Goal: Information Seeking & Learning: Learn about a topic

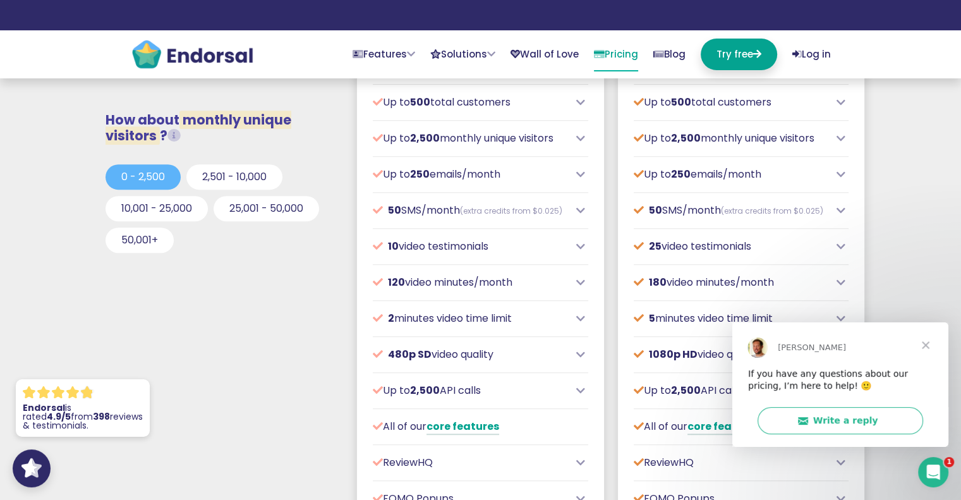
scroll to position [505, 0]
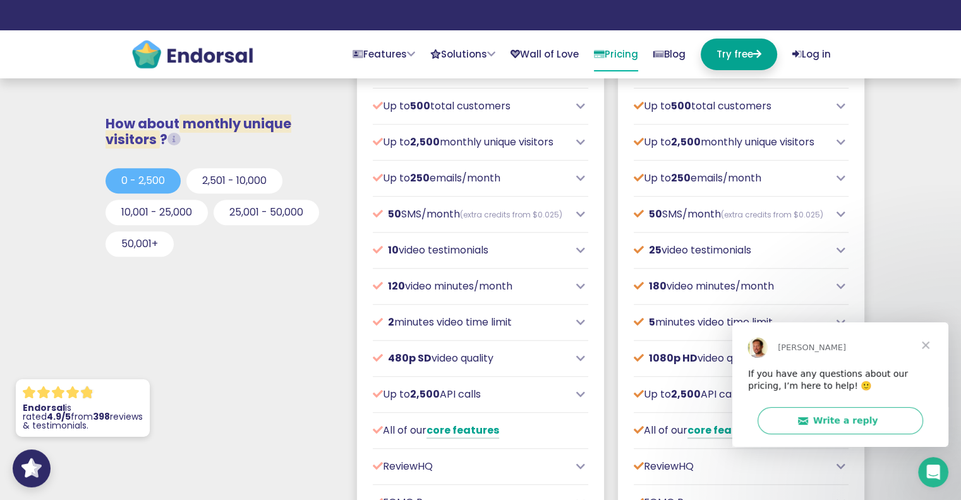
click at [928, 348] on span "Close" at bounding box center [924, 343] width 45 height 45
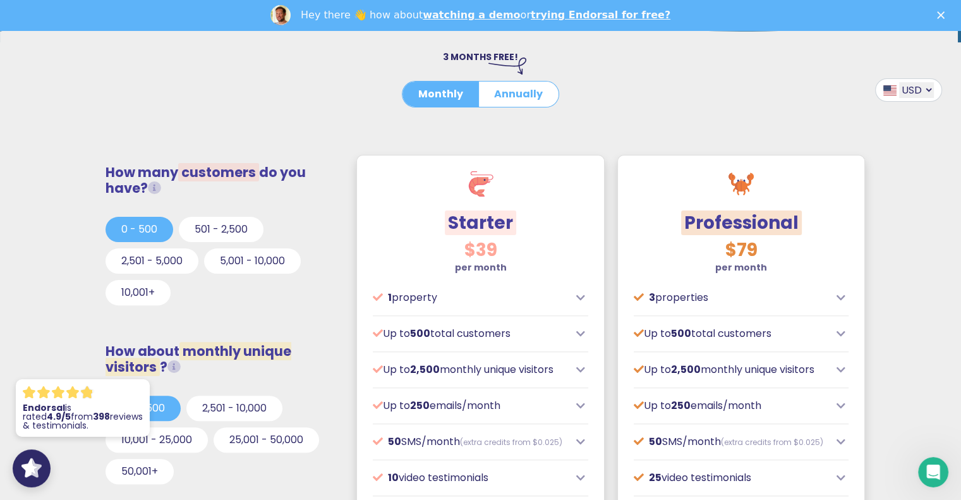
scroll to position [0, 0]
click at [647, 259] on h3 "$79" at bounding box center [740, 249] width 215 height 21
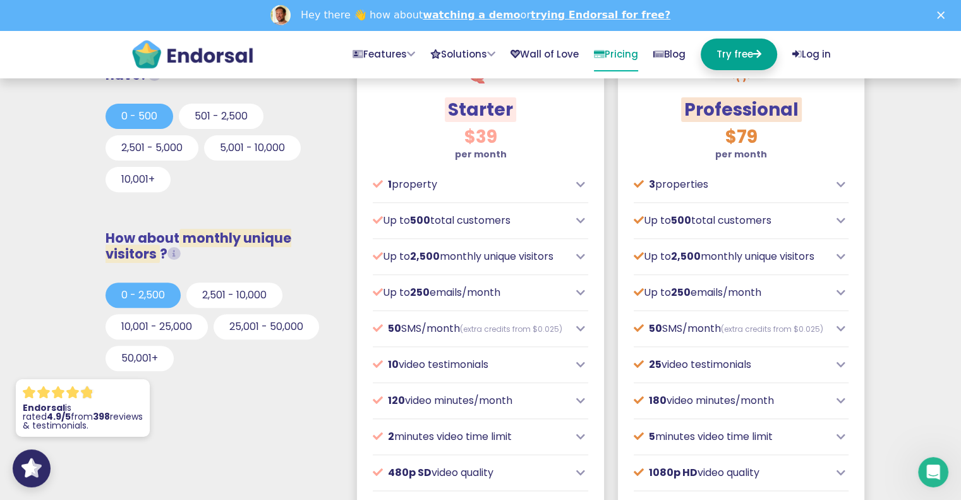
scroll to position [422, 0]
click at [841, 183] on icon at bounding box center [840, 184] width 9 height 10
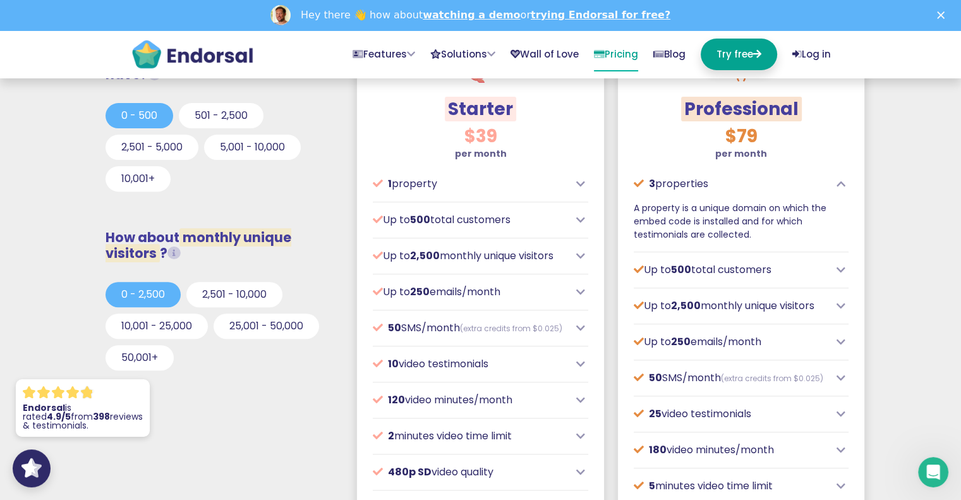
click at [841, 183] on icon at bounding box center [840, 184] width 9 height 10
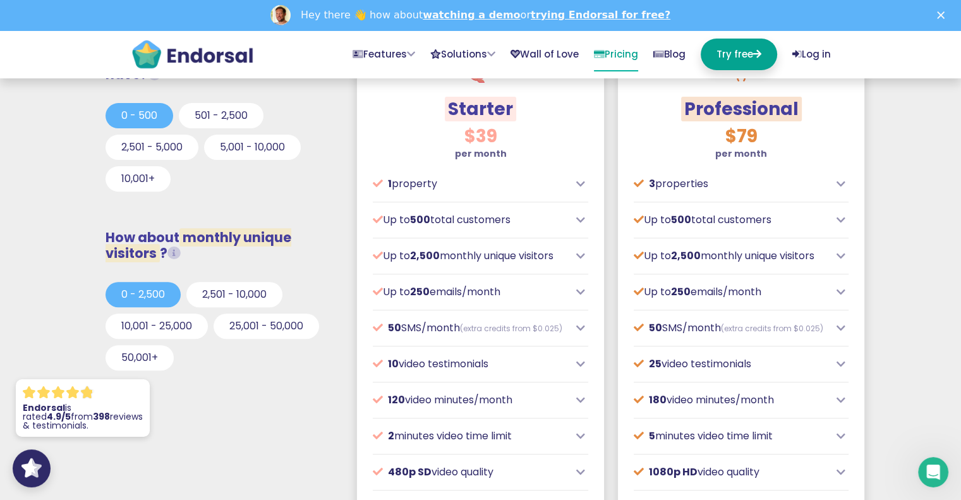
click at [841, 183] on icon at bounding box center [840, 184] width 9 height 10
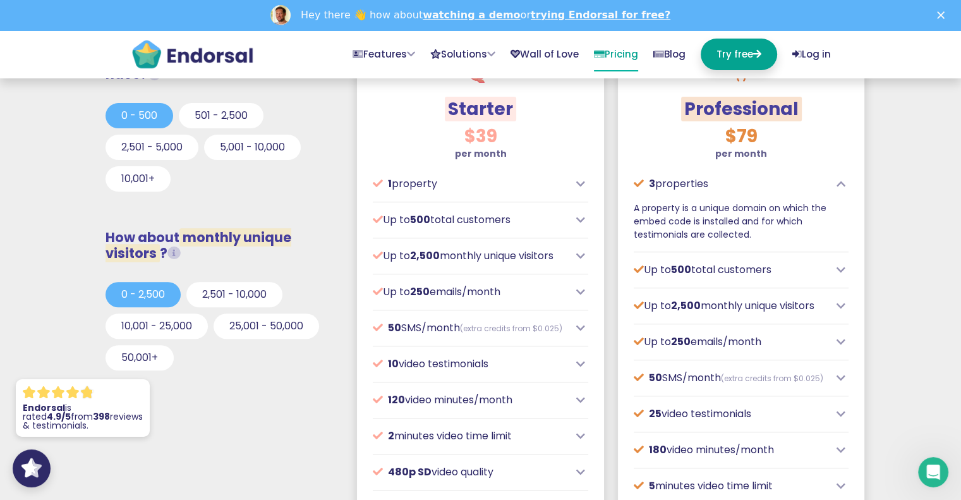
click at [841, 183] on icon at bounding box center [840, 184] width 9 height 10
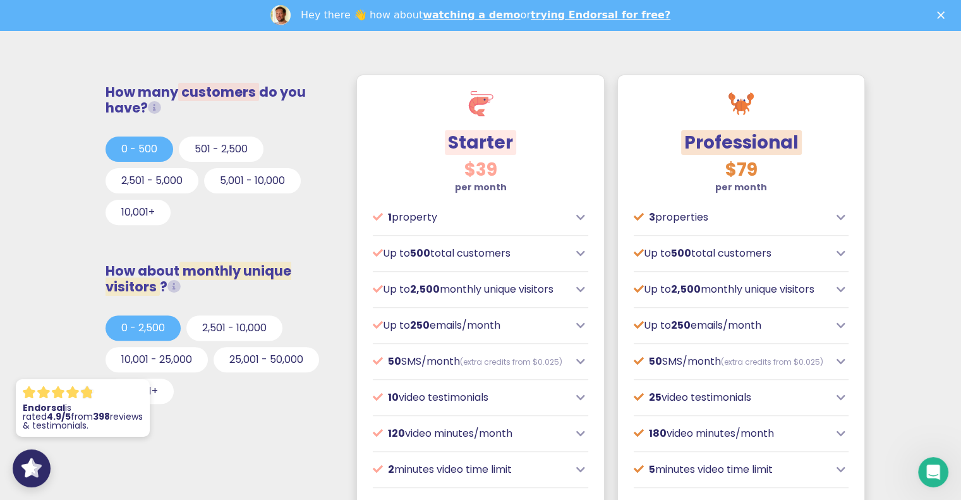
scroll to position [389, 0]
click at [582, 218] on icon at bounding box center [580, 217] width 9 height 10
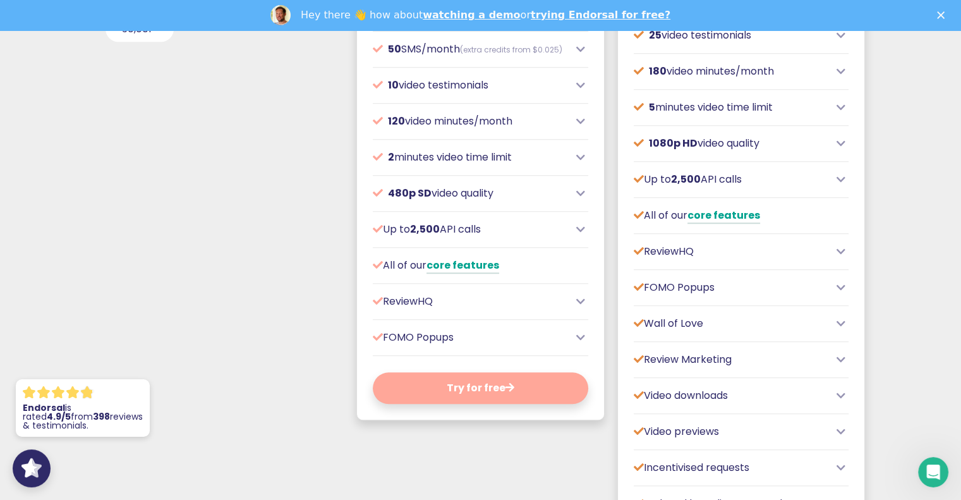
scroll to position [752, 0]
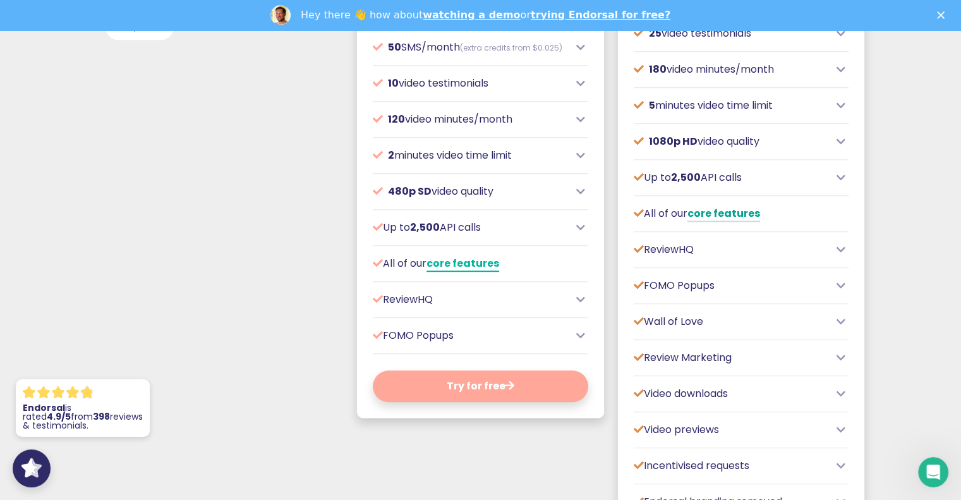
click at [463, 272] on link "core features" at bounding box center [462, 264] width 73 height 16
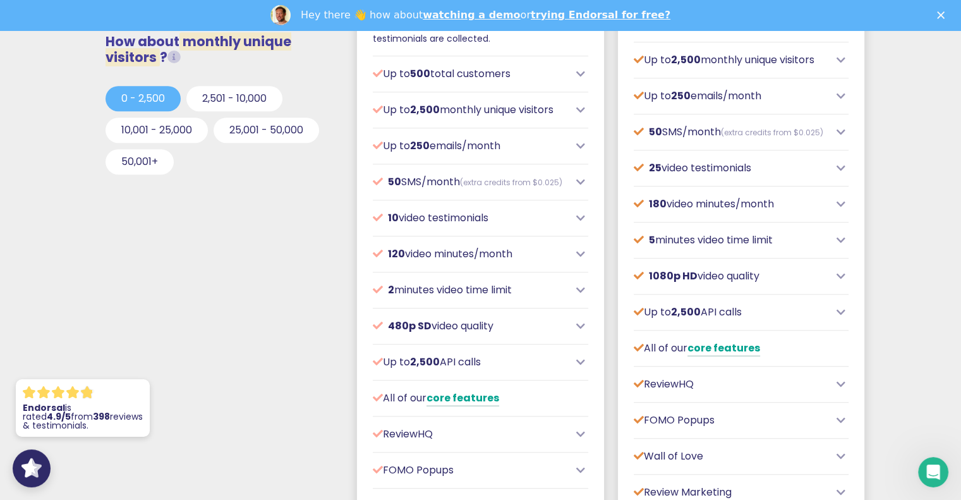
scroll to position [621, 0]
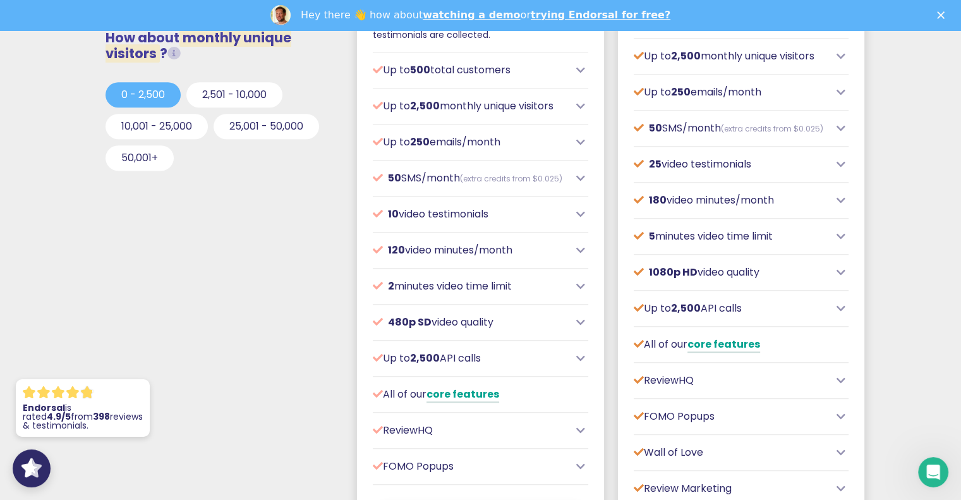
click at [582, 219] on icon at bounding box center [580, 214] width 9 height 10
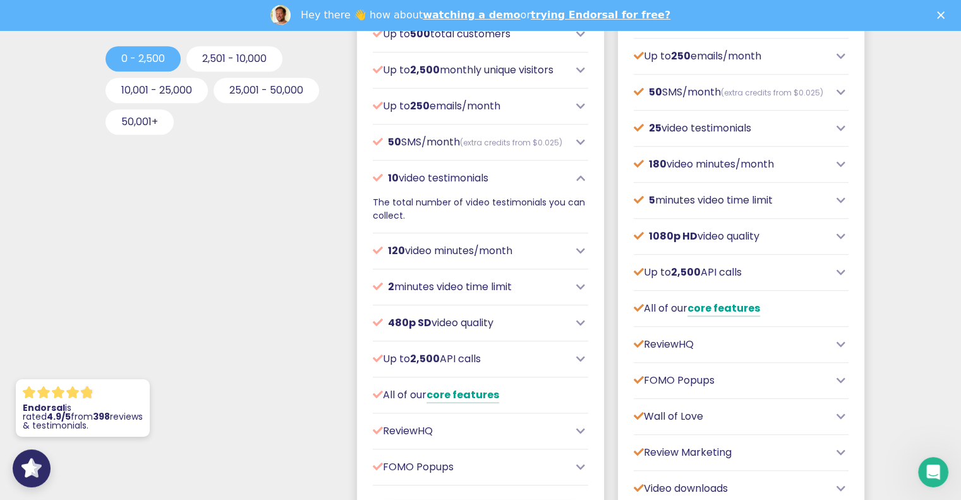
scroll to position [672, 0]
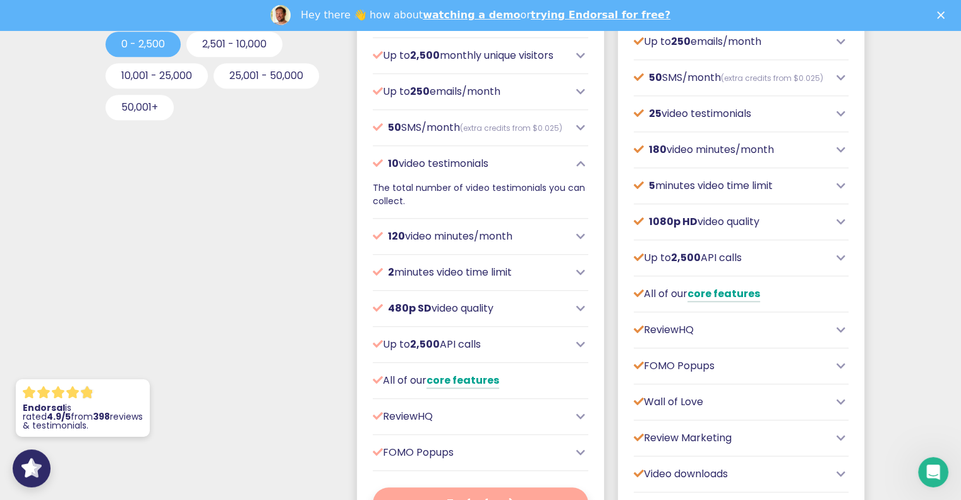
click at [577, 241] on icon at bounding box center [580, 236] width 9 height 10
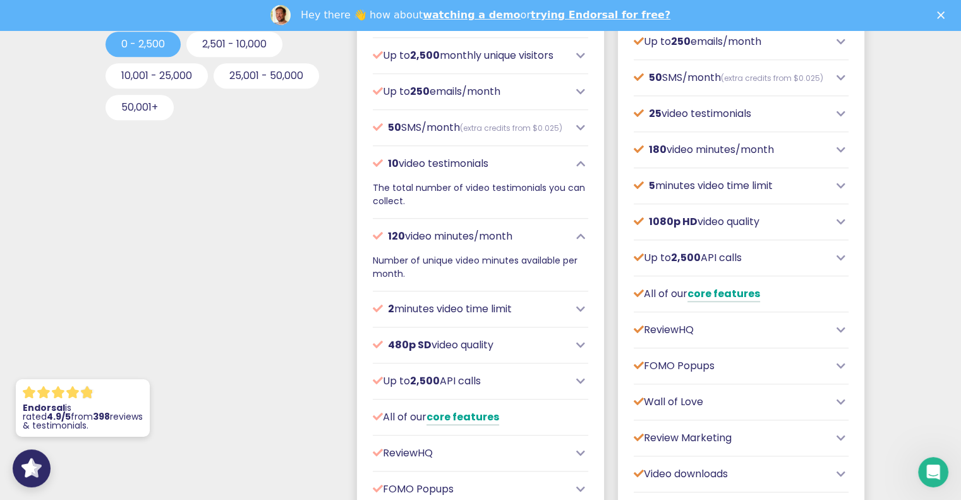
click at [577, 314] on icon at bounding box center [580, 309] width 9 height 10
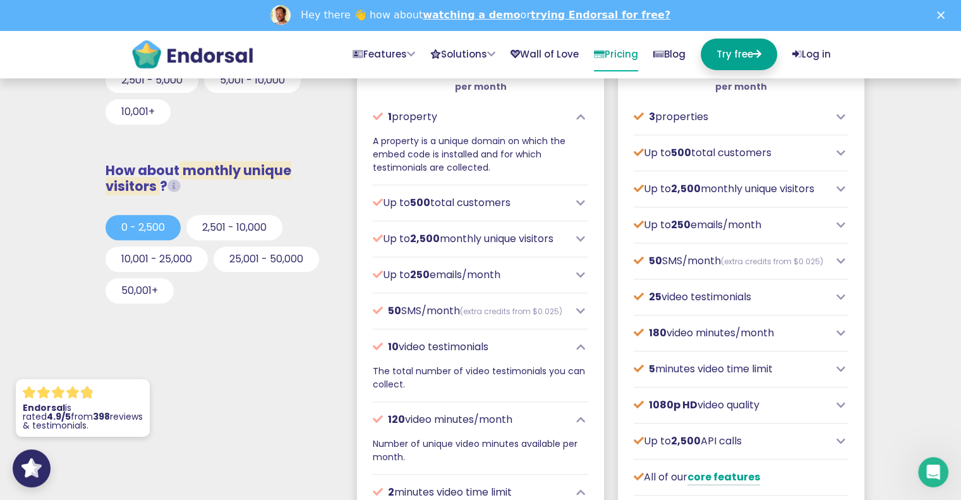
scroll to position [488, 0]
drag, startPoint x: 579, startPoint y: 282, endPoint x: 581, endPoint y: 275, distance: 7.2
click at [581, 275] on div "$39 per month Designed for local or small businesses, often with physical locat…" at bounding box center [480, 422] width 247 height 738
click at [581, 275] on icon at bounding box center [580, 275] width 9 height 10
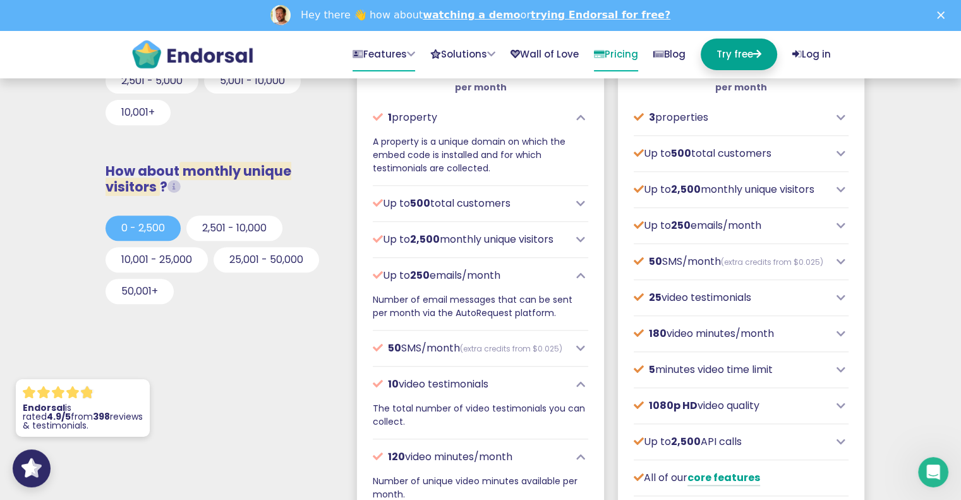
click at [374, 54] on link "Features" at bounding box center [383, 55] width 63 height 33
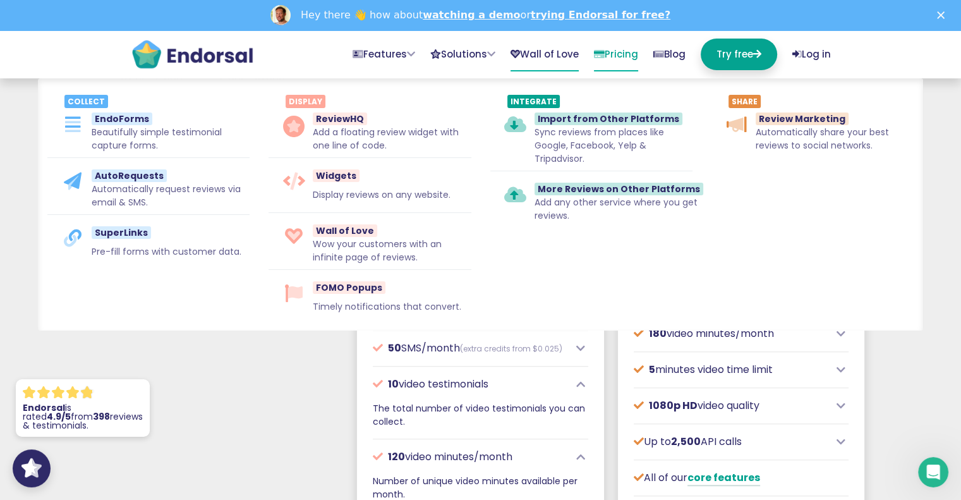
click at [514, 57] on link "Wall of Love" at bounding box center [544, 55] width 68 height 33
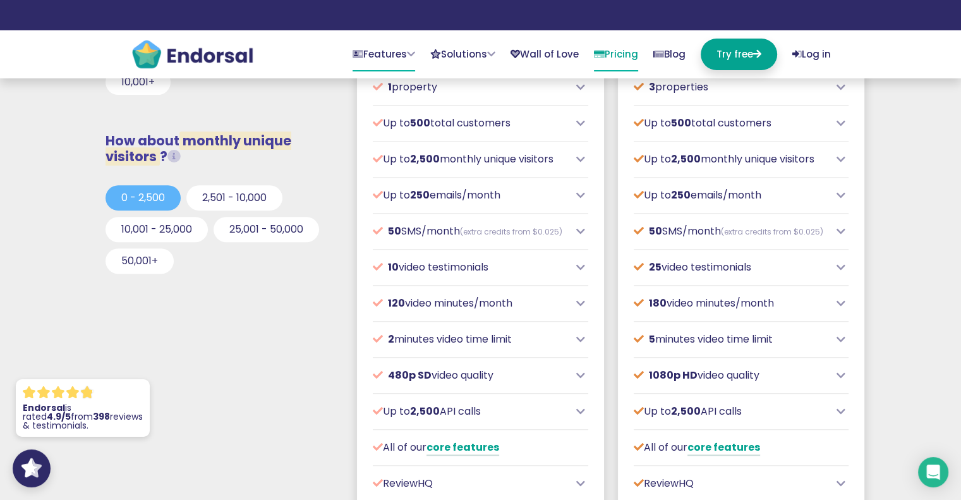
click at [407, 58] on icon at bounding box center [411, 53] width 8 height 9
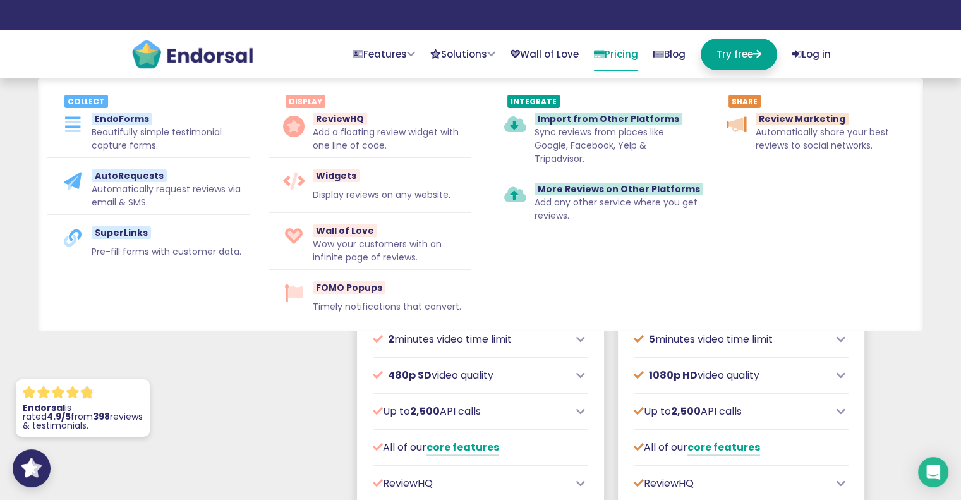
click at [248, 452] on div "How many customers do you have? Total customers from whom you request testimoni…" at bounding box center [220, 399] width 261 height 922
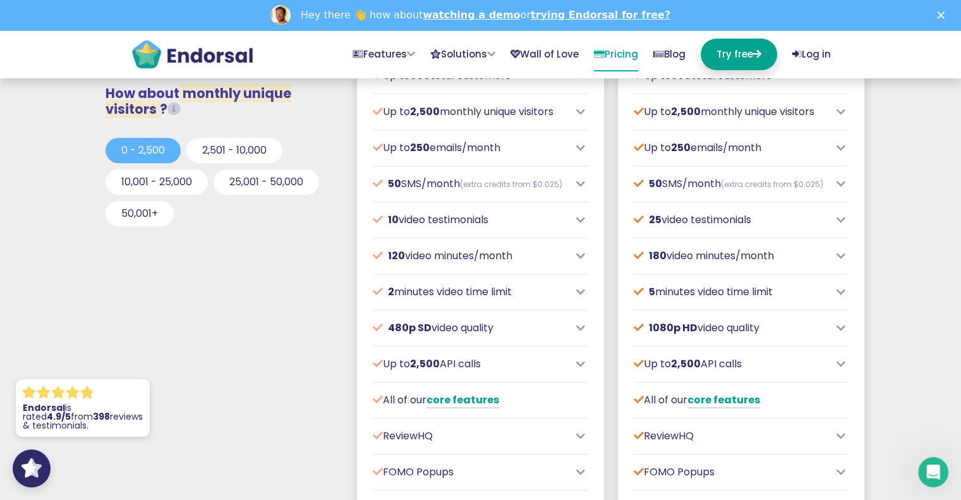
scroll to position [567, 0]
click at [407, 54] on icon at bounding box center [411, 53] width 8 height 9
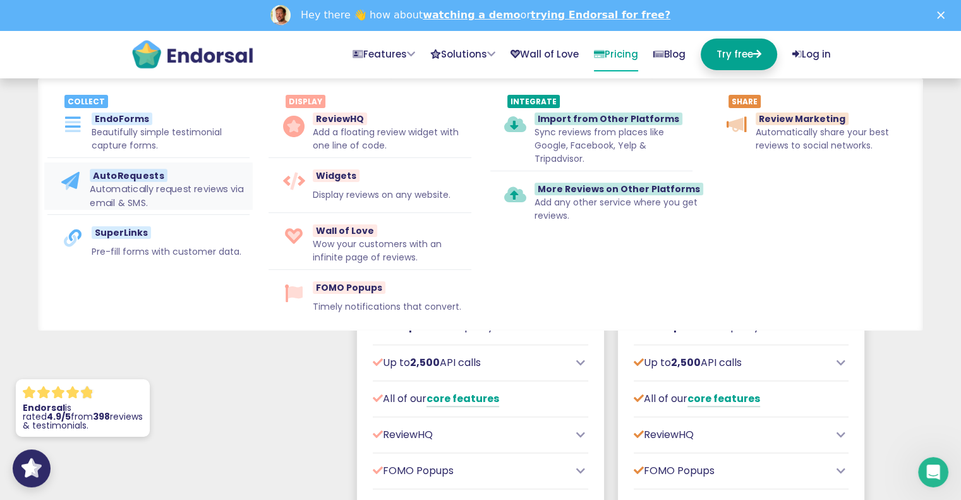
click at [154, 194] on p "Automatically request reviews via email & SMS." at bounding box center [168, 196] width 156 height 27
